Goal: Task Accomplishment & Management: Use online tool/utility

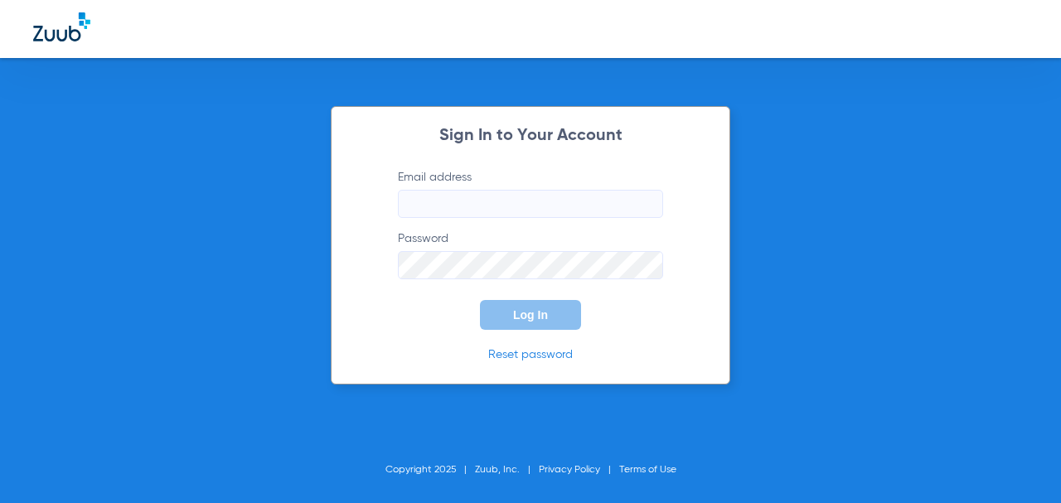
click at [468, 181] on label "Email address" at bounding box center [530, 193] width 265 height 49
click at [453, 221] on form "Email address Password Log In" at bounding box center [530, 249] width 315 height 161
click at [457, 205] on input "Email address" at bounding box center [530, 204] width 265 height 28
type input "[EMAIL_ADDRESS][DOMAIN_NAME]"
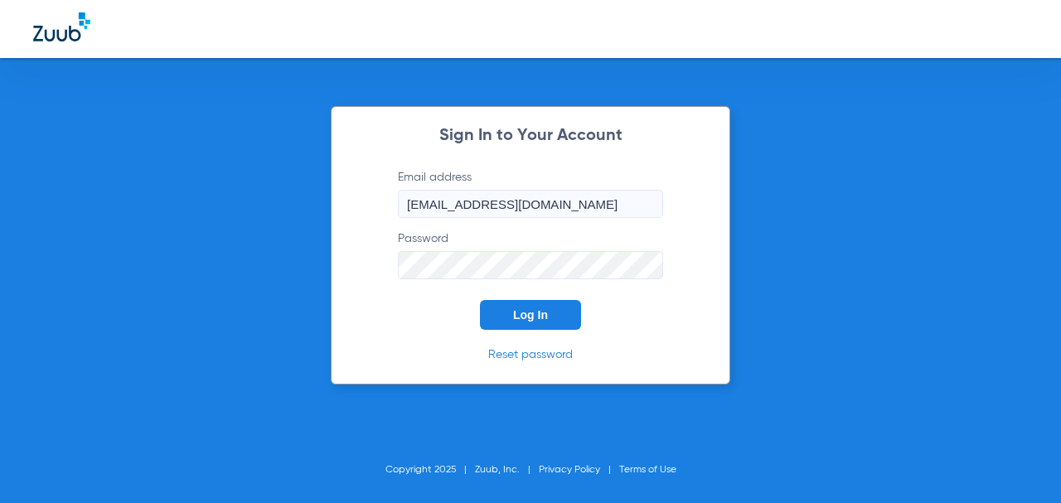
click at [480, 300] on button "Log In" at bounding box center [530, 315] width 101 height 30
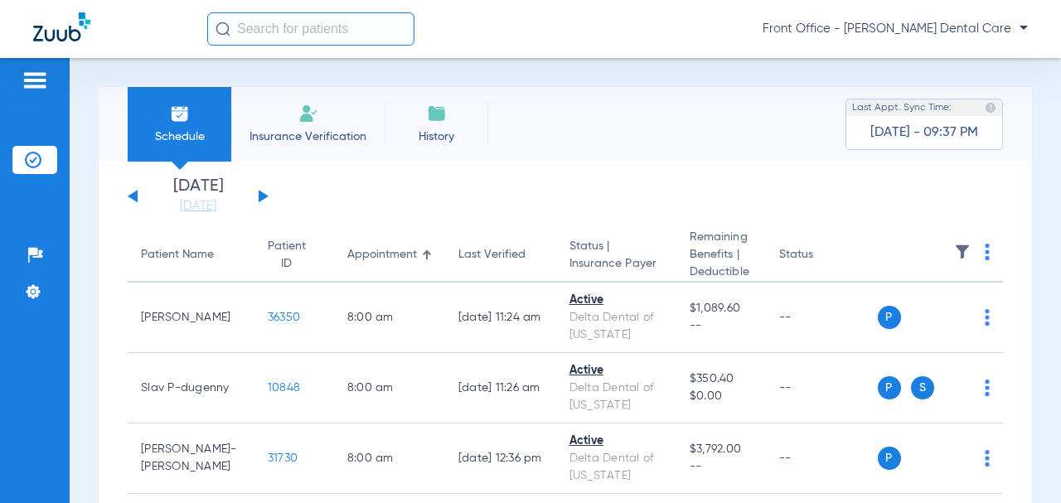
click at [259, 196] on button at bounding box center [264, 196] width 10 height 12
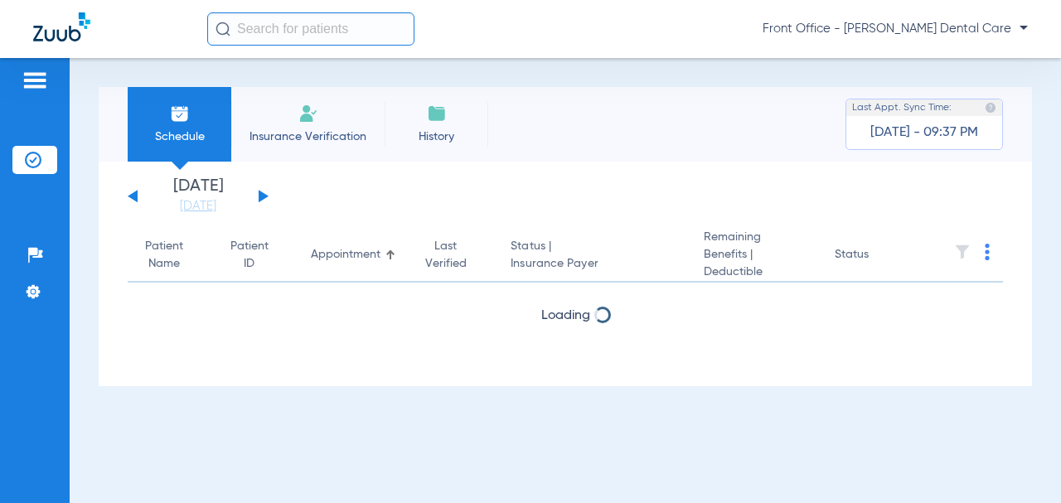
click at [259, 196] on button at bounding box center [264, 196] width 10 height 12
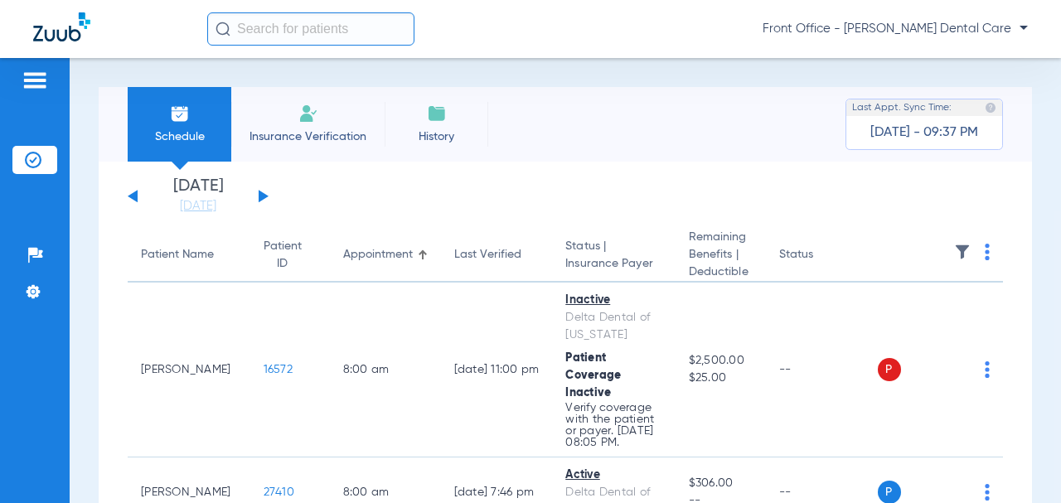
click at [984, 259] on img at bounding box center [986, 252] width 5 height 17
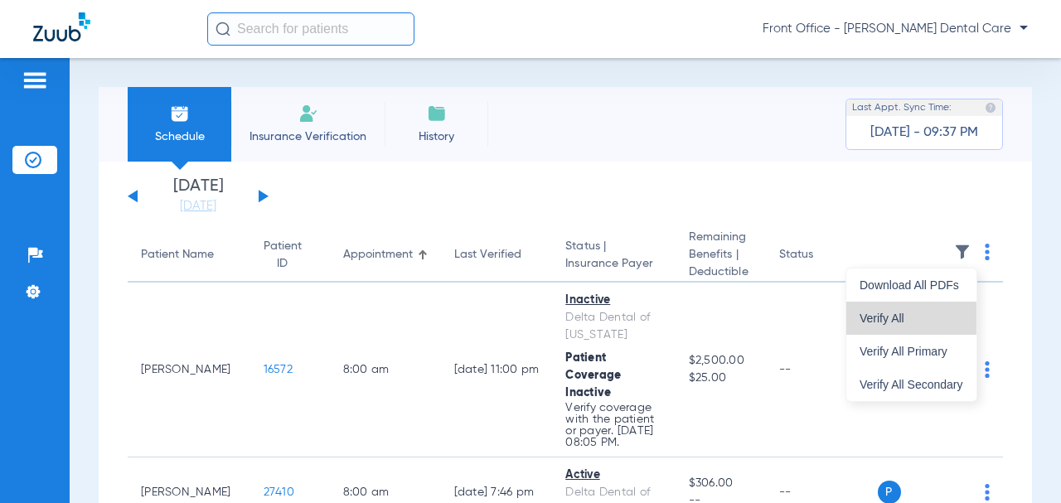
click at [923, 309] on button "Verify All" at bounding box center [911, 318] width 130 height 33
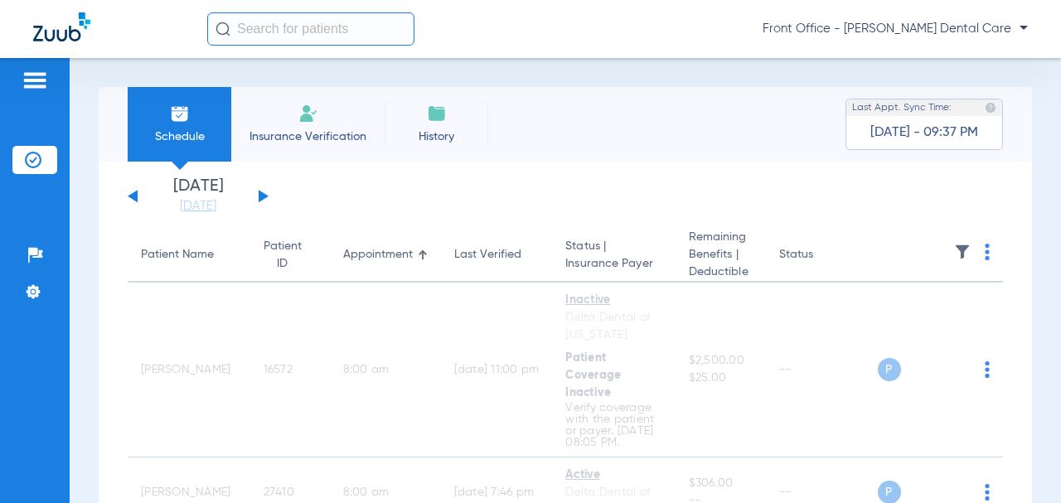
drag, startPoint x: 264, startPoint y: 197, endPoint x: 265, endPoint y: 207, distance: 10.0
click at [265, 207] on div "[DATE] [DATE] [DATE] [DATE] [DATE] [DATE] [DATE] [DATE] [DATE] [DATE] [DATE] [D…" at bounding box center [198, 196] width 141 height 36
click at [259, 195] on button at bounding box center [264, 196] width 10 height 12
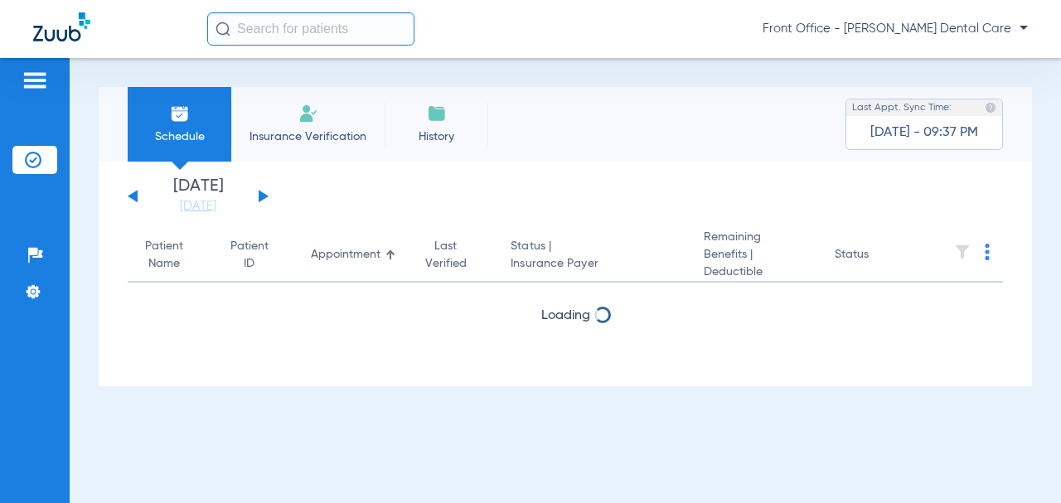
click at [989, 254] on img at bounding box center [986, 252] width 5 height 17
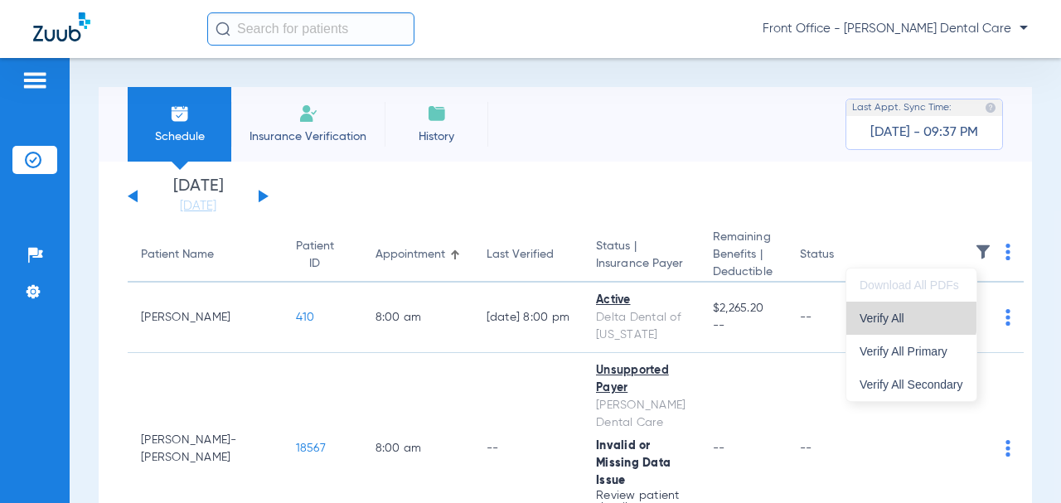
click at [910, 317] on span "Verify All" at bounding box center [911, 318] width 104 height 12
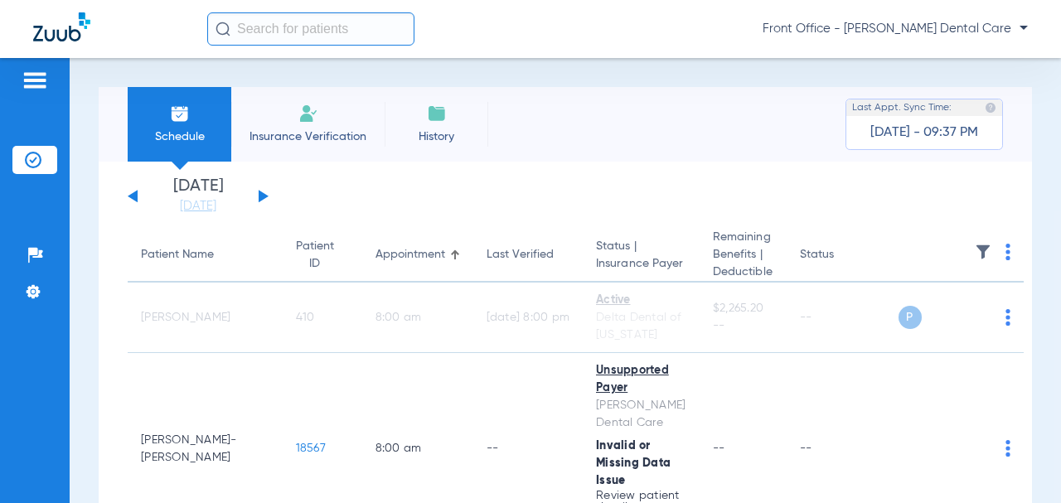
click at [138, 196] on div "[DATE] [DATE] [DATE] [DATE] [DATE] [DATE] [DATE] [DATE] [DATE] [DATE] [DATE] [D…" at bounding box center [198, 196] width 141 height 36
click at [133, 197] on button at bounding box center [133, 196] width 10 height 12
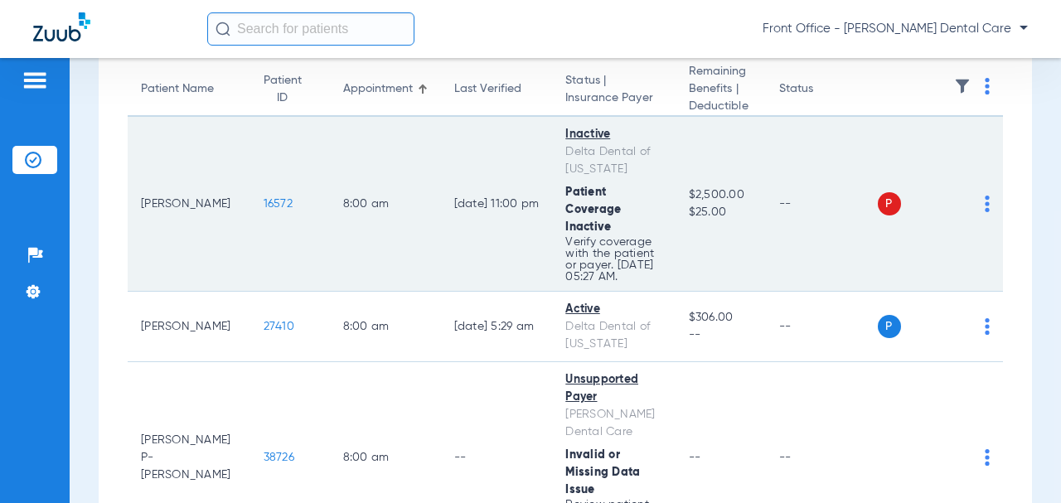
scroll to position [249, 0]
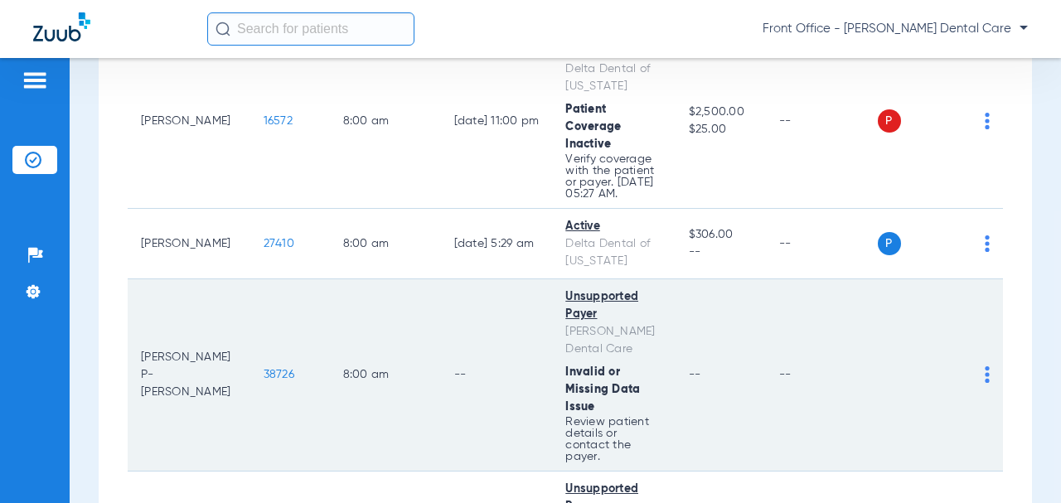
drag, startPoint x: 213, startPoint y: 317, endPoint x: 208, endPoint y: 308, distance: 9.7
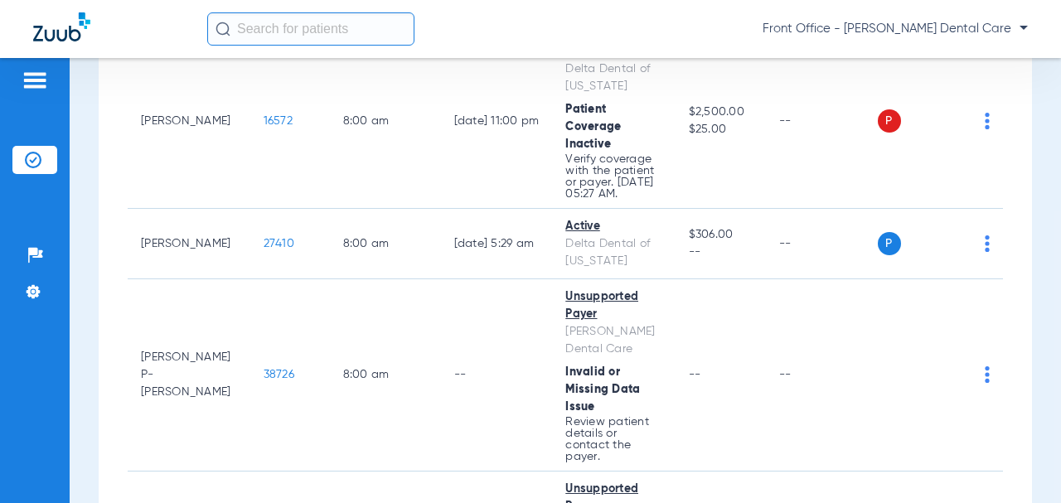
drag, startPoint x: 208, startPoint y: 308, endPoint x: 125, endPoint y: 84, distance: 239.4
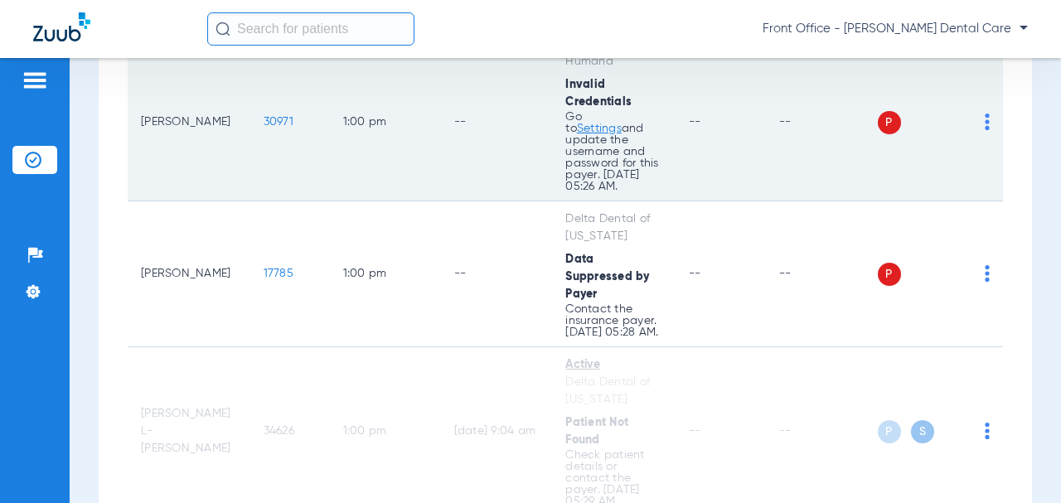
scroll to position [1823, 0]
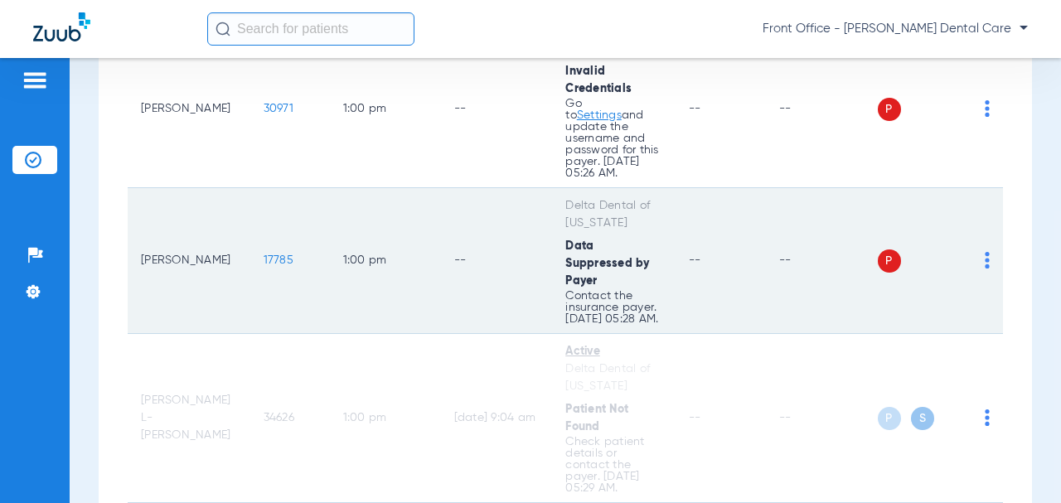
click at [264, 257] on span "17785" at bounding box center [279, 260] width 30 height 12
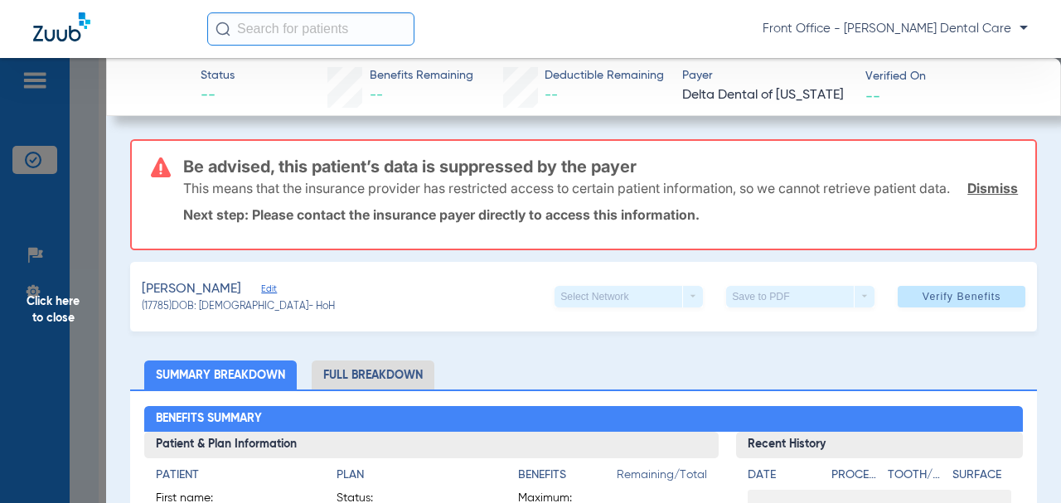
click at [261, 299] on span "Edit" at bounding box center [268, 291] width 15 height 16
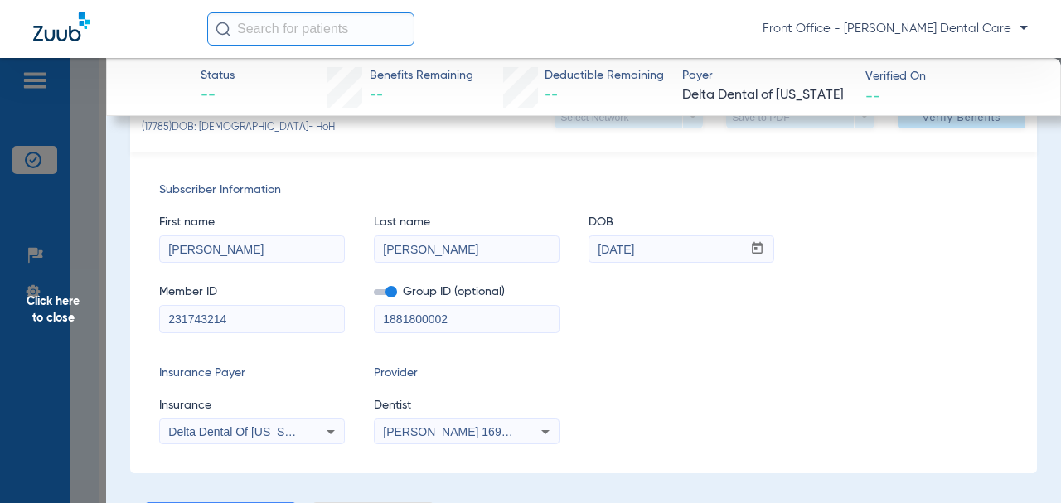
scroll to position [249, 0]
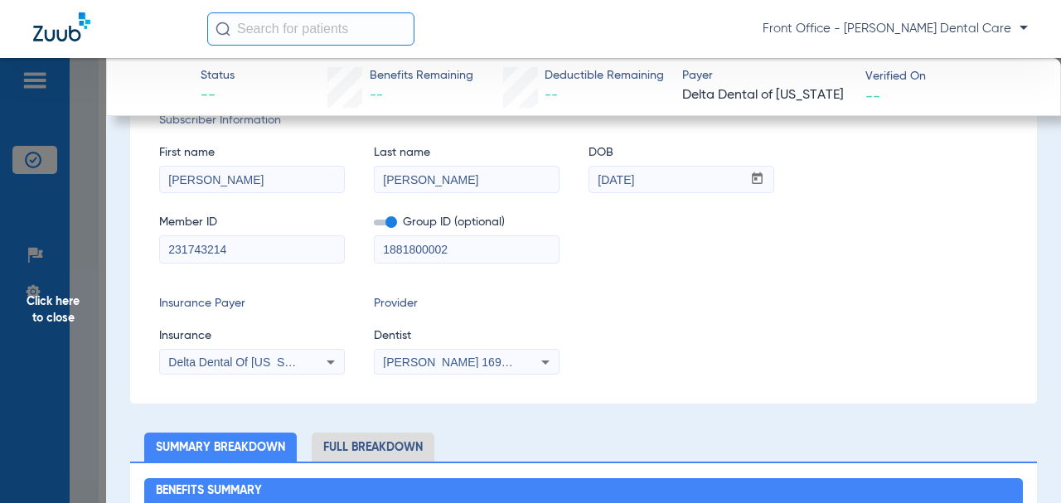
drag, startPoint x: 455, startPoint y: 273, endPoint x: 364, endPoint y: 273, distance: 91.2
click at [364, 263] on div "Member ID 231743214 Group ID (optional) 1881800002" at bounding box center [583, 231] width 849 height 64
paste input "75842-00003"
type input "75842-00003"
drag, startPoint x: 272, startPoint y: 273, endPoint x: 133, endPoint y: 271, distance: 138.4
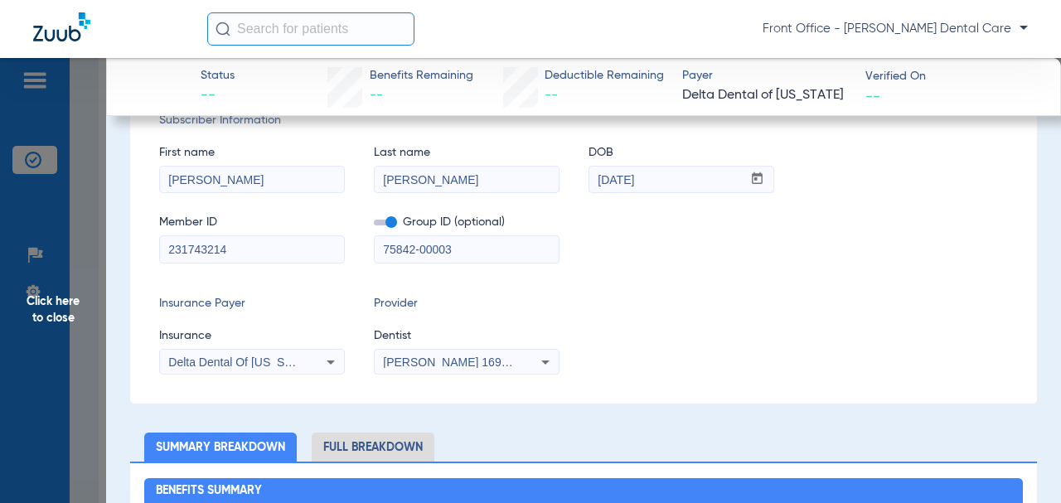
click at [133, 271] on div "Subscriber Information First name [PERSON_NAME] Last name [PERSON_NAME] mm / dd…" at bounding box center [583, 243] width 907 height 321
paste input "115770453601"
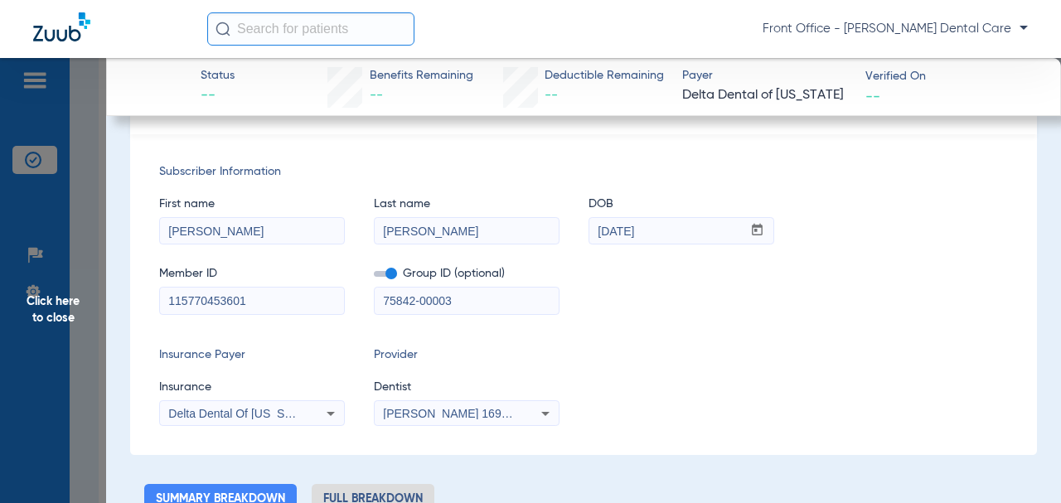
scroll to position [83, 0]
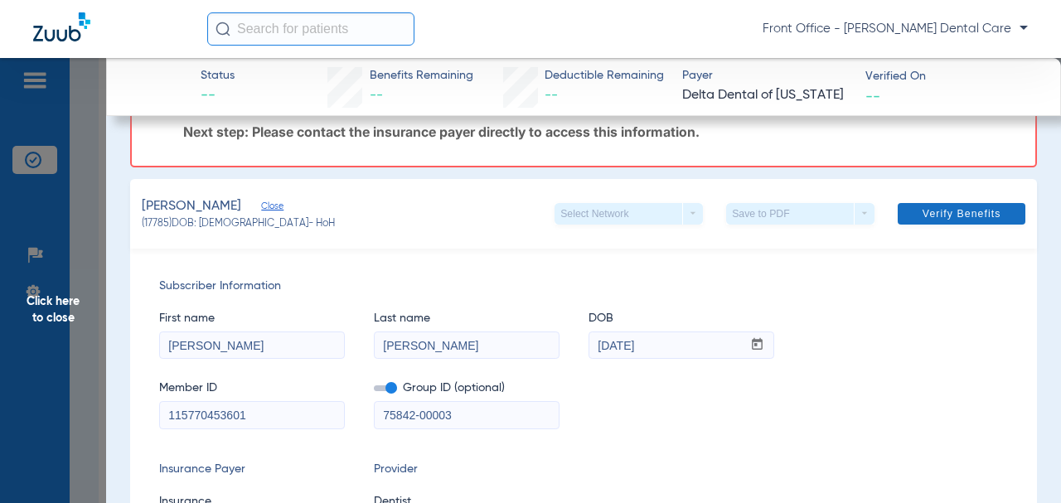
type input "115770453601"
click at [898, 230] on span at bounding box center [961, 214] width 128 height 40
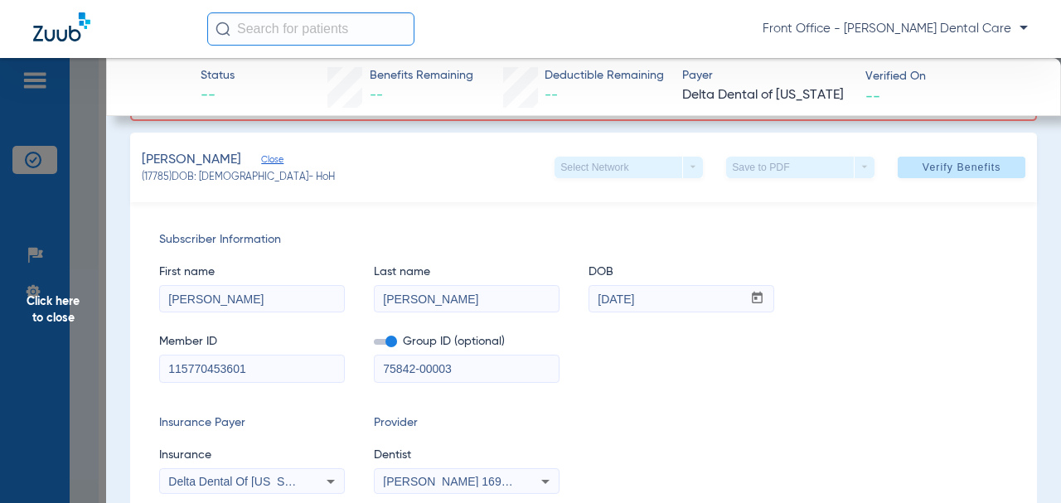
scroll to position [166, 0]
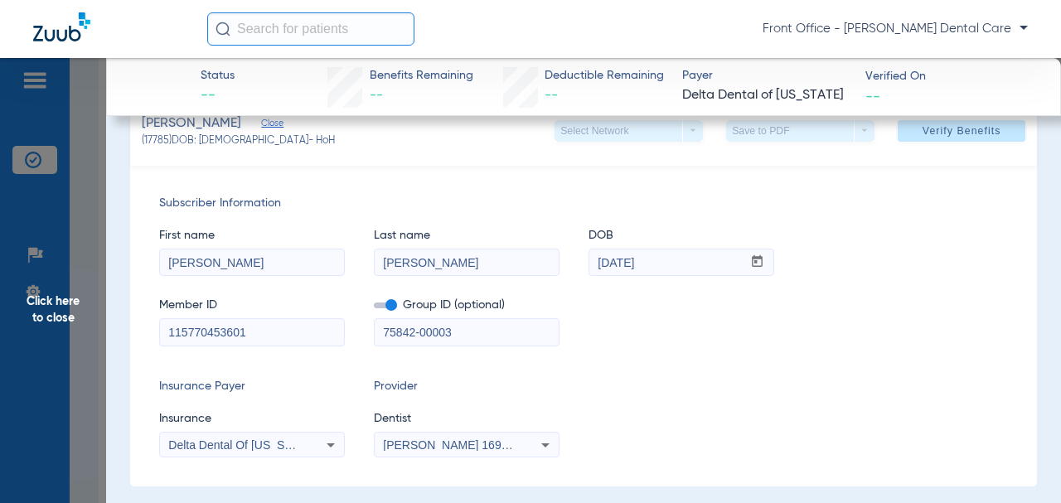
click at [336, 455] on icon at bounding box center [331, 445] width 20 height 20
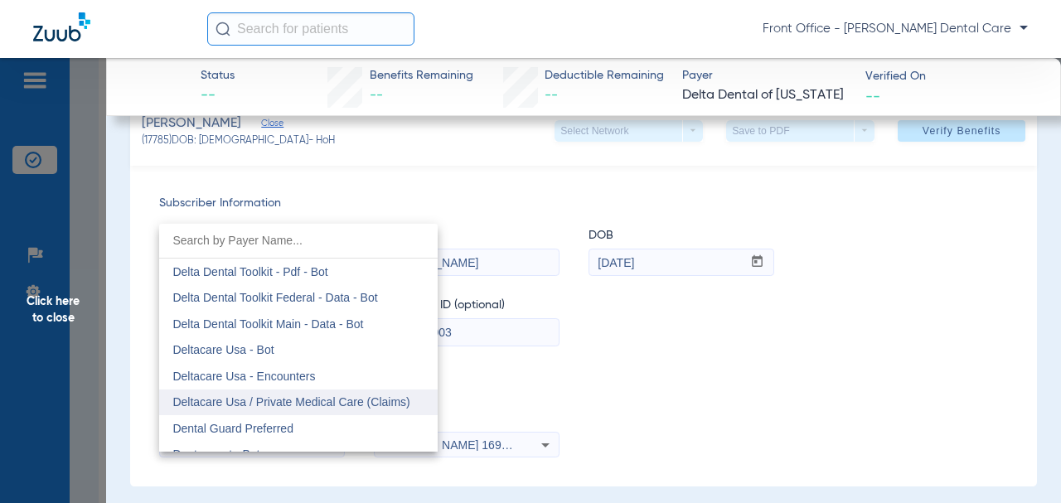
scroll to position [4727, 0]
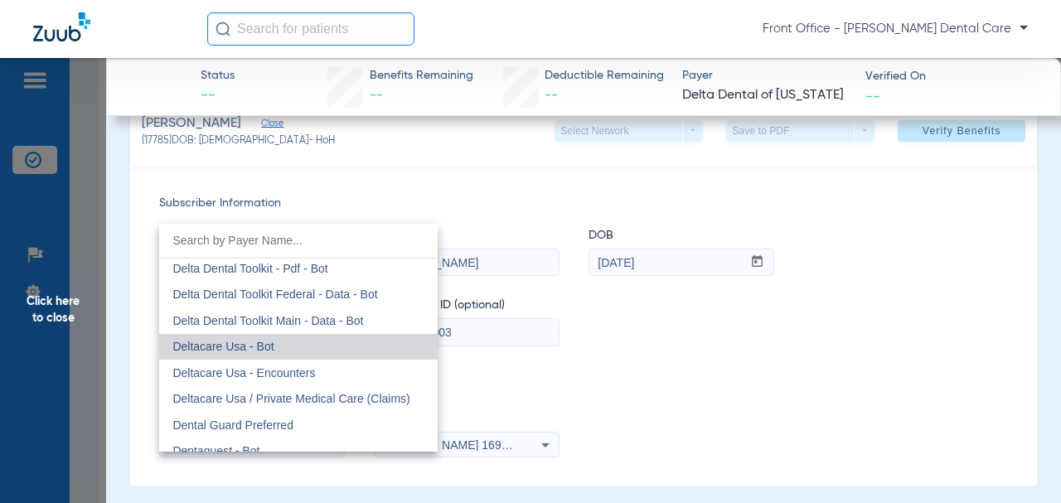
click at [300, 350] on mat-option "Deltacare Usa - Bot" at bounding box center [298, 347] width 278 height 27
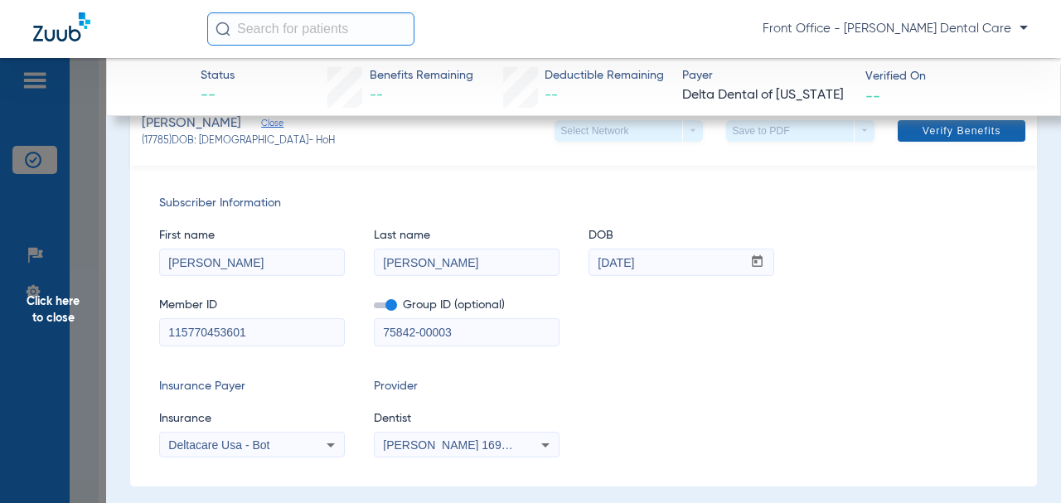
click at [935, 138] on span at bounding box center [961, 131] width 128 height 40
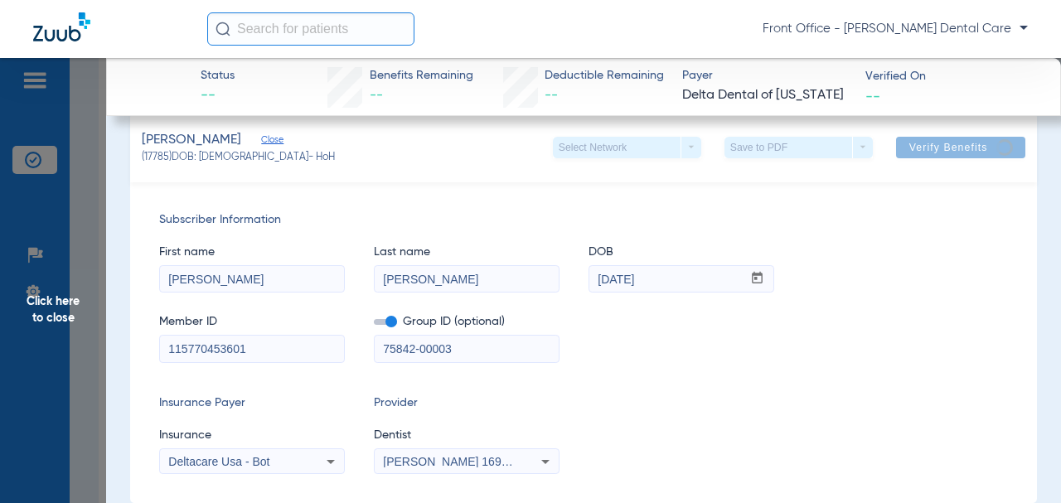
scroll to position [288, 0]
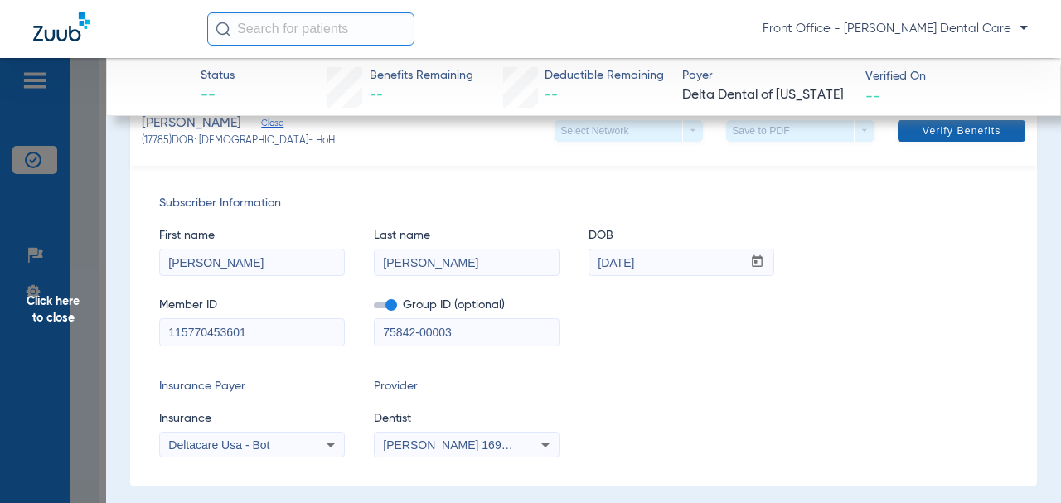
click at [929, 138] on span "Verify Benefits" at bounding box center [961, 130] width 79 height 13
click at [328, 447] on icon at bounding box center [330, 445] width 8 height 4
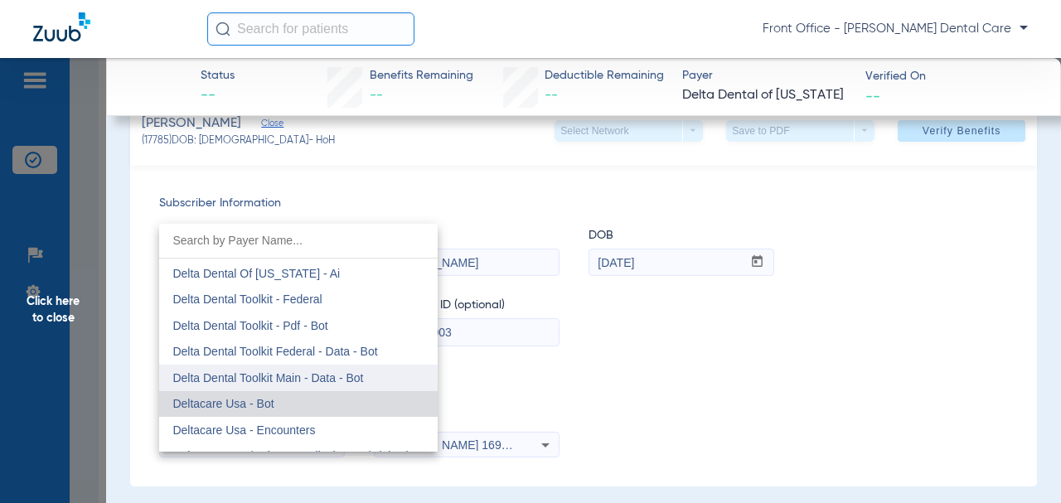
scroll to position [4719, 0]
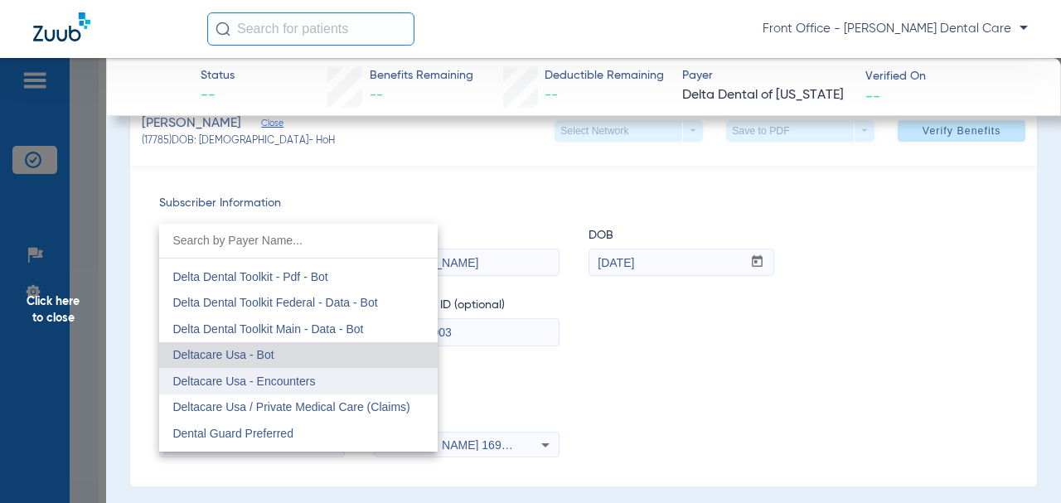
click at [309, 381] on span "Deltacare Usa - Encounters" at bounding box center [243, 381] width 143 height 13
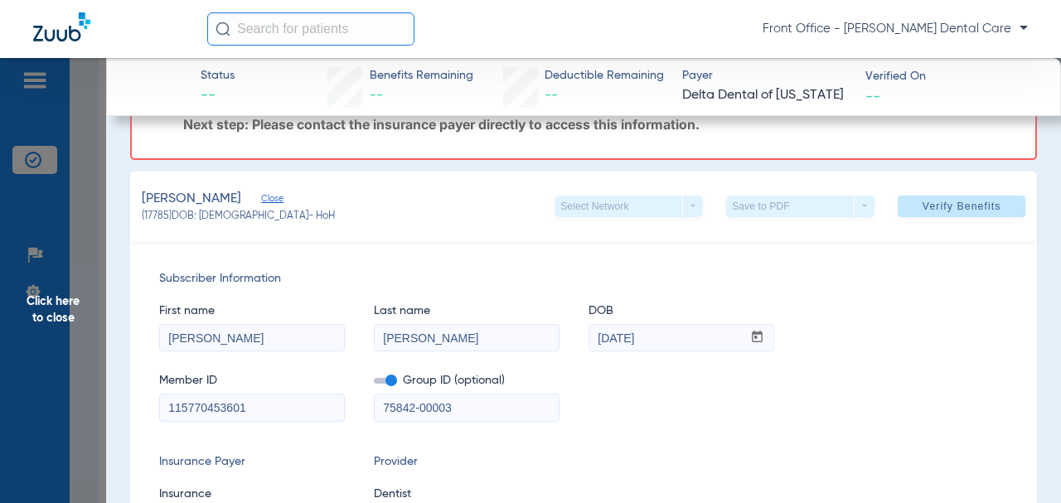
scroll to position [206, 0]
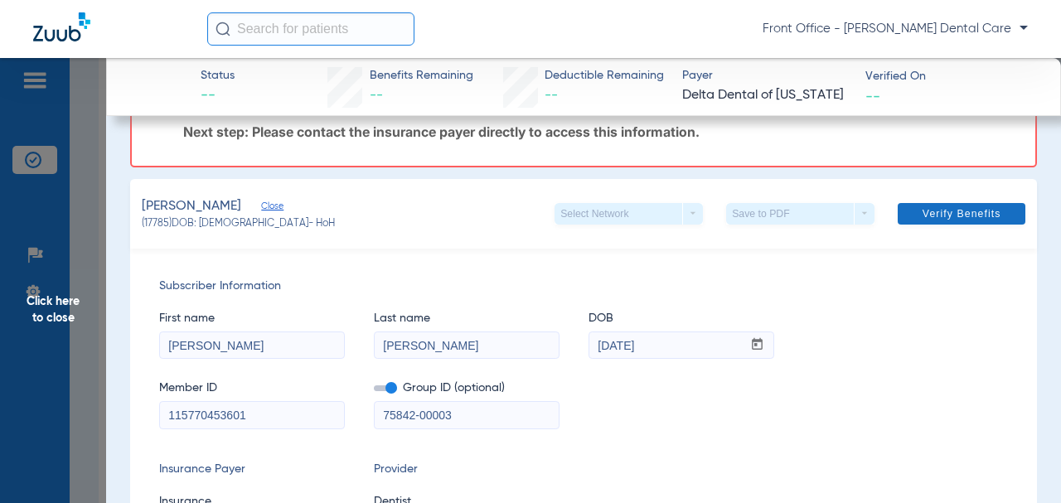
click at [897, 234] on span at bounding box center [961, 214] width 128 height 40
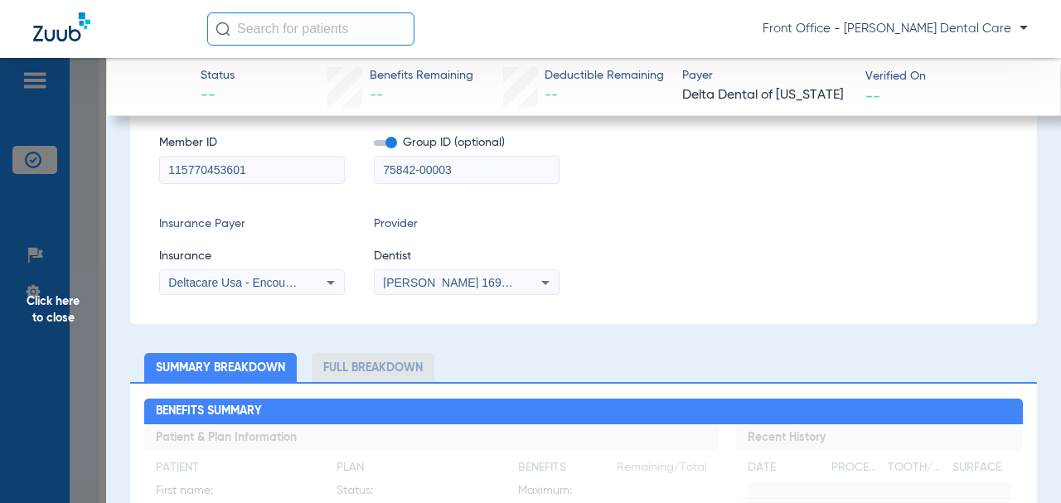
scroll to position [0, 0]
